Goal: Transaction & Acquisition: Register for event/course

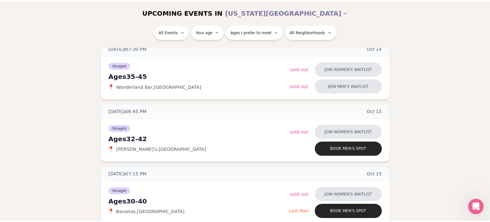
scroll to position [168, 0]
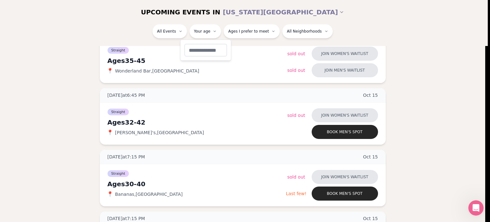
type input "**"
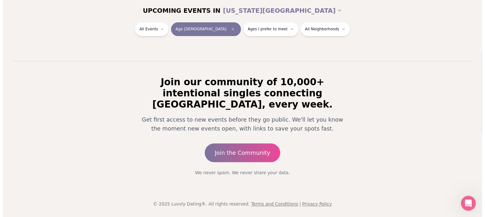
scroll to position [100, 0]
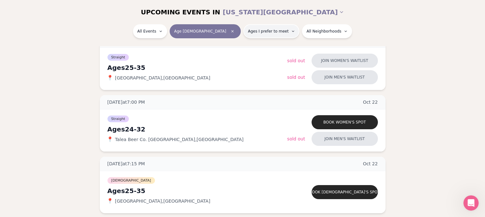
click at [265, 35] on button "Ages I prefer to meet" at bounding box center [271, 31] width 56 height 14
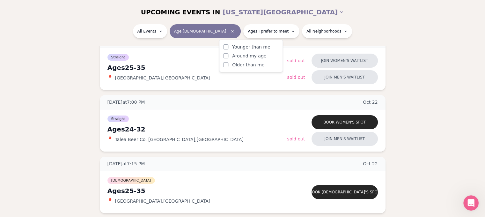
click at [226, 66] on button "Older than me" at bounding box center [225, 64] width 5 height 5
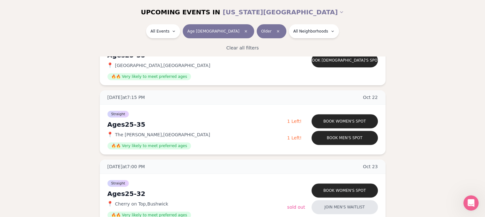
scroll to position [259, 0]
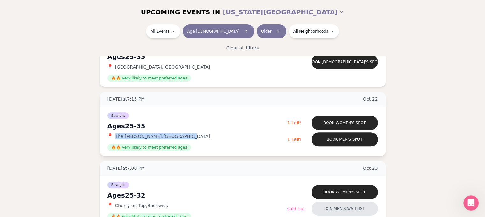
drag, startPoint x: 179, startPoint y: 136, endPoint x: 115, endPoint y: 134, distance: 63.5
click at [115, 134] on div "📍 The [PERSON_NAME] , [GEOGRAPHIC_DATA]" at bounding box center [197, 136] width 180 height 6
copy span "The [PERSON_NAME] , [GEOGRAPHIC_DATA]"
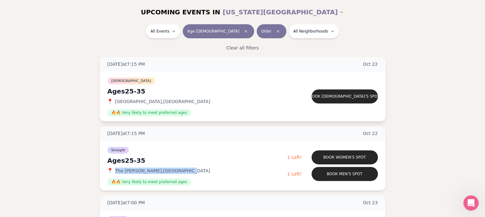
scroll to position [227, 0]
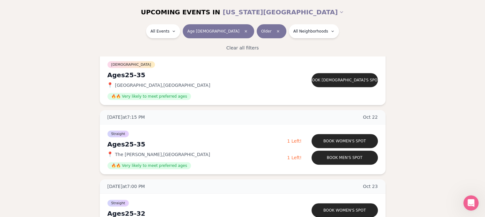
scroll to position [259, 0]
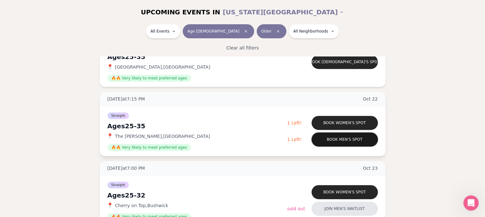
click at [342, 139] on button "Book men's spot" at bounding box center [344, 139] width 66 height 14
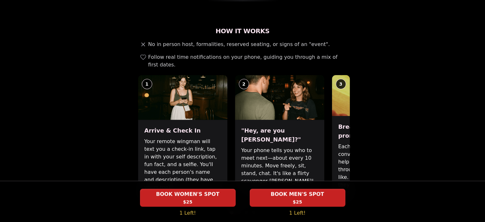
scroll to position [223, 0]
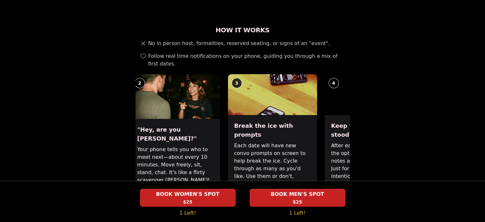
click at [233, 115] on div "Break the ice with prompts Each date will have new convo prompts on screen to h…" at bounding box center [272, 158] width 89 height 87
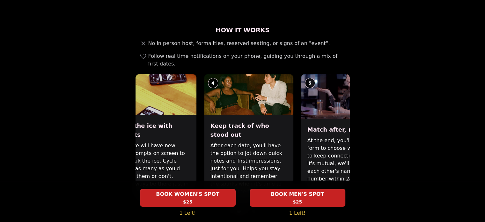
click at [163, 122] on h3 "Break the ice with prompts" at bounding box center [151, 130] width 76 height 18
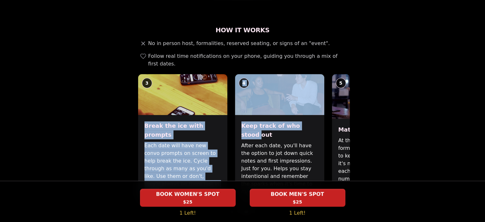
drag, startPoint x: 330, startPoint y: 113, endPoint x: 240, endPoint y: 122, distance: 90.7
click at [240, 122] on div "1 Arrive & Check In Your remote wingman will text you a check-in link, tap in w…" at bounding box center [242, 137] width 214 height 127
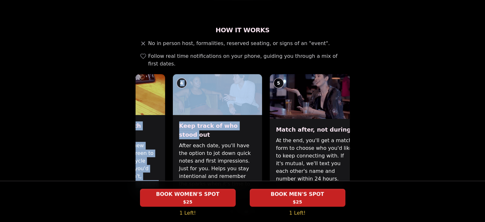
click at [172, 127] on div "Keep track of who stood out After each date, you'll have the option to jot down…" at bounding box center [216, 158] width 89 height 87
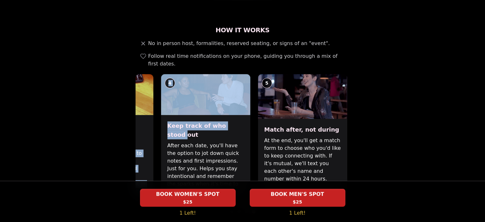
click at [392, 116] on div "Luvvly Speed Dating [DATE] Age Range 25 - 35 Orientation Straight Evening 19:15…" at bounding box center [243, 221] width 436 height 822
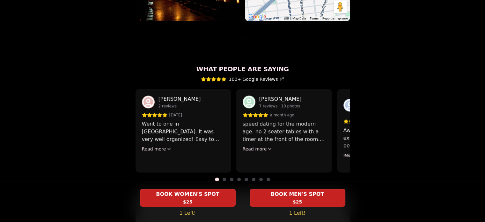
scroll to position [546, 0]
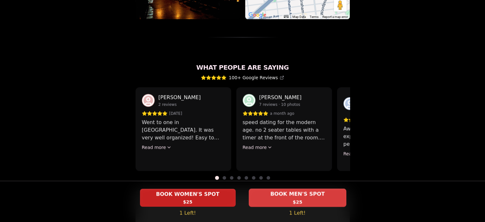
click at [306, 198] on div "BOOK MEN'S SPOT $25" at bounding box center [298, 197] width 98 height 18
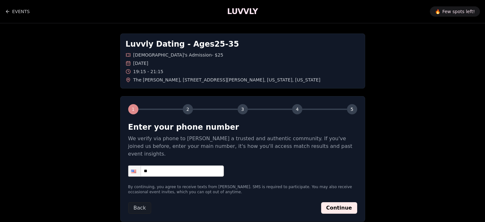
click at [167, 165] on input "**" at bounding box center [176, 170] width 96 height 11
type input "**********"
click at [352, 204] on button "Continue" at bounding box center [339, 207] width 36 height 11
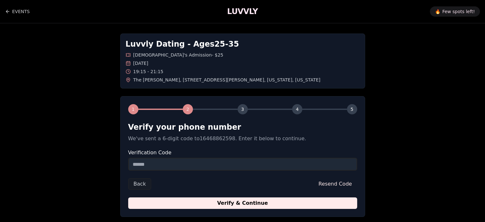
click at [186, 166] on input "Verification Code" at bounding box center [242, 163] width 229 height 13
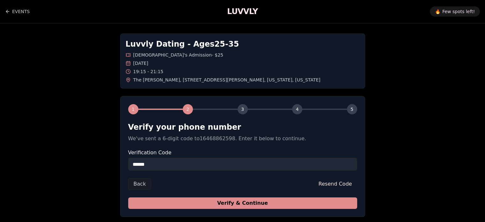
type input "******"
click at [203, 199] on button "Verify & Continue" at bounding box center [242, 202] width 229 height 11
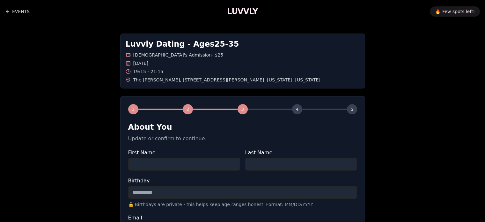
click at [223, 159] on input "First Name" at bounding box center [184, 163] width 112 height 13
type input "*****"
type input "***"
type input "**********"
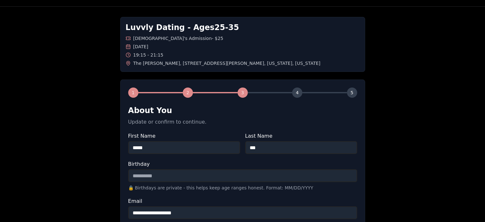
scroll to position [96, 0]
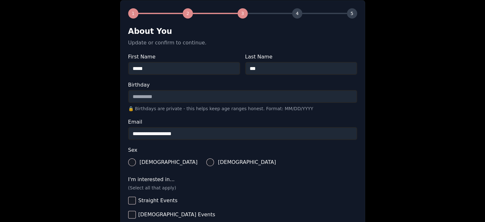
click at [248, 98] on input "Birthday" at bounding box center [242, 96] width 229 height 13
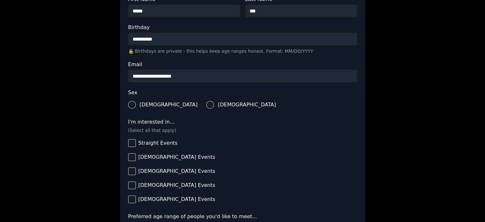
scroll to position [159, 0]
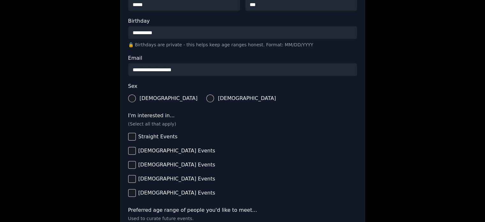
type input "**********"
click at [136, 99] on label "[DEMOGRAPHIC_DATA]" at bounding box center [162, 98] width 69 height 14
click at [136, 99] on button "[DEMOGRAPHIC_DATA]" at bounding box center [132, 98] width 8 height 8
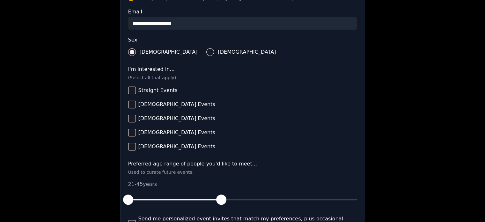
scroll to position [223, 0]
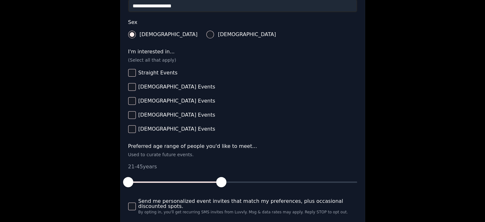
click at [135, 75] on button "Straight Events" at bounding box center [132, 73] width 8 height 8
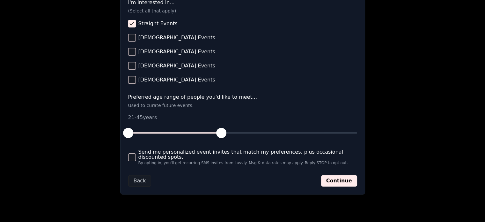
scroll to position [287, 0]
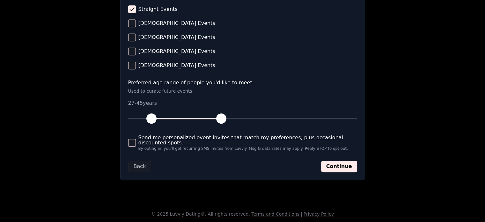
drag, startPoint x: 127, startPoint y: 120, endPoint x: 150, endPoint y: 115, distance: 24.4
click at [150, 115] on span "button" at bounding box center [151, 118] width 10 height 10
drag, startPoint x: 223, startPoint y: 123, endPoint x: 183, endPoint y: 130, distance: 40.5
click at [183, 130] on form "**********" at bounding box center [242, 3] width 229 height 337
click at [334, 165] on button "Continue" at bounding box center [339, 165] width 36 height 11
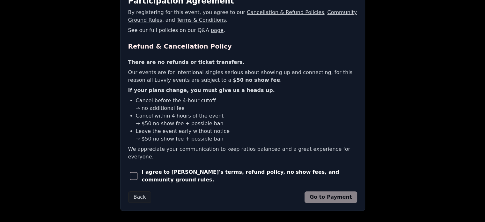
scroll to position [125, 0]
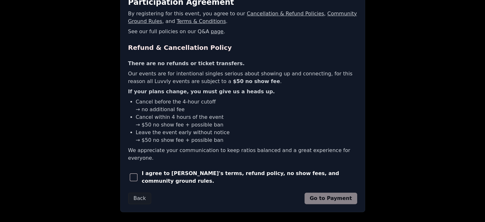
click at [137, 179] on span "button" at bounding box center [134, 177] width 8 height 8
click at [340, 198] on button "Go to Payment" at bounding box center [330, 197] width 53 height 11
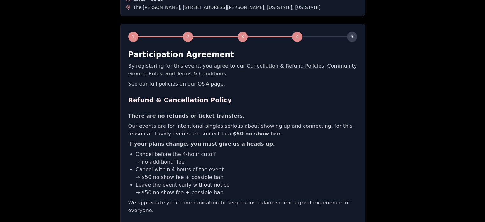
scroll to position [61, 0]
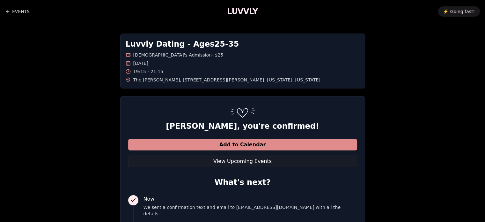
click at [290, 145] on button "Add to Calendar" at bounding box center [242, 144] width 229 height 11
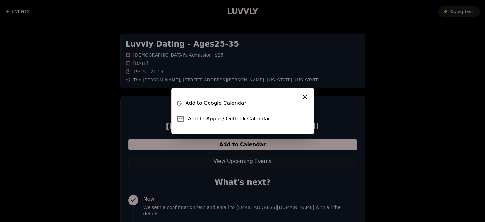
click at [306, 95] on icon "Close" at bounding box center [305, 97] width 8 height 8
